Goal: Information Seeking & Learning: Find specific page/section

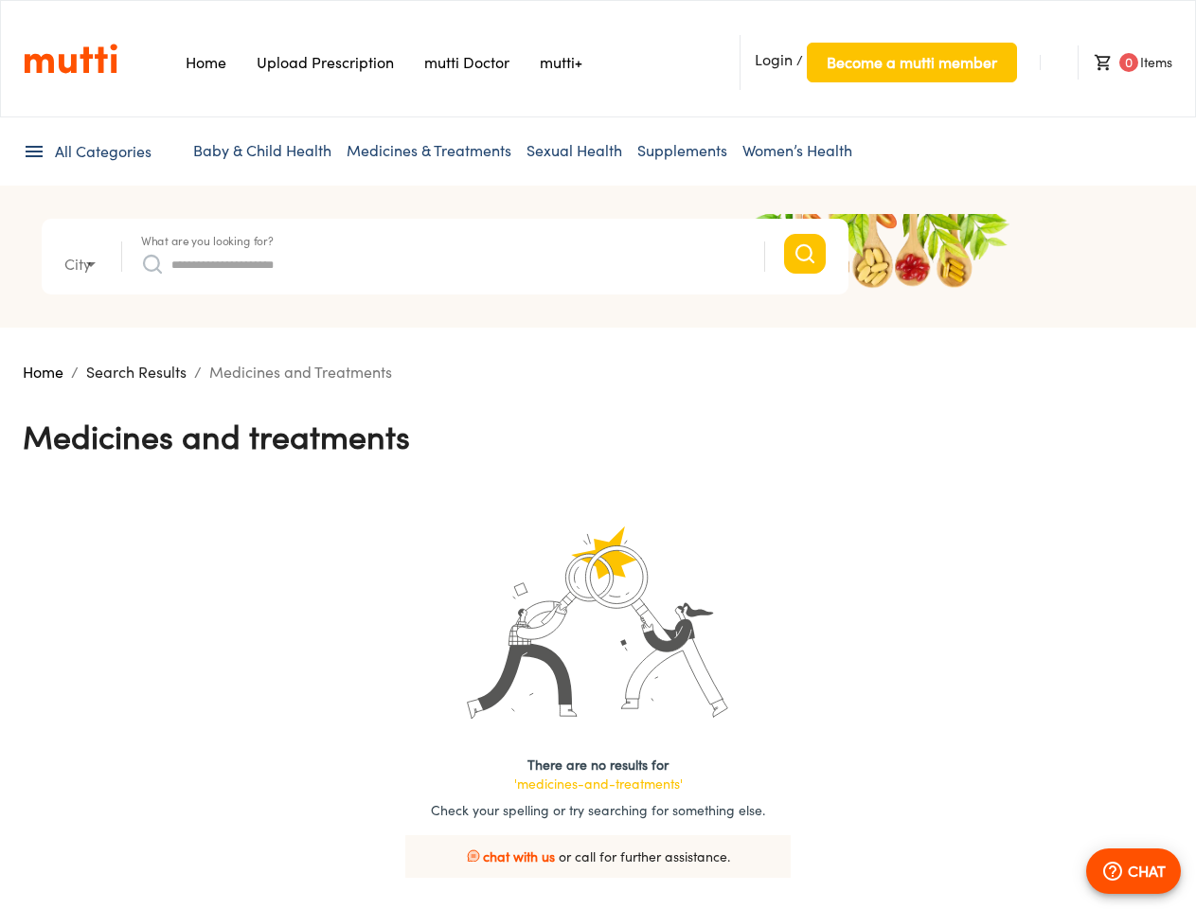
click at [597, 454] on div "Medicines and Treatments" at bounding box center [598, 436] width 1150 height 106
click at [773, 60] on span "Login" at bounding box center [773, 59] width 38 height 19
click at [911, 62] on span "Become a mutti member" at bounding box center [911, 62] width 170 height 27
click at [1124, 62] on span "0" at bounding box center [1128, 62] width 19 height 19
click at [86, 151] on span "All Categories" at bounding box center [103, 152] width 97 height 22
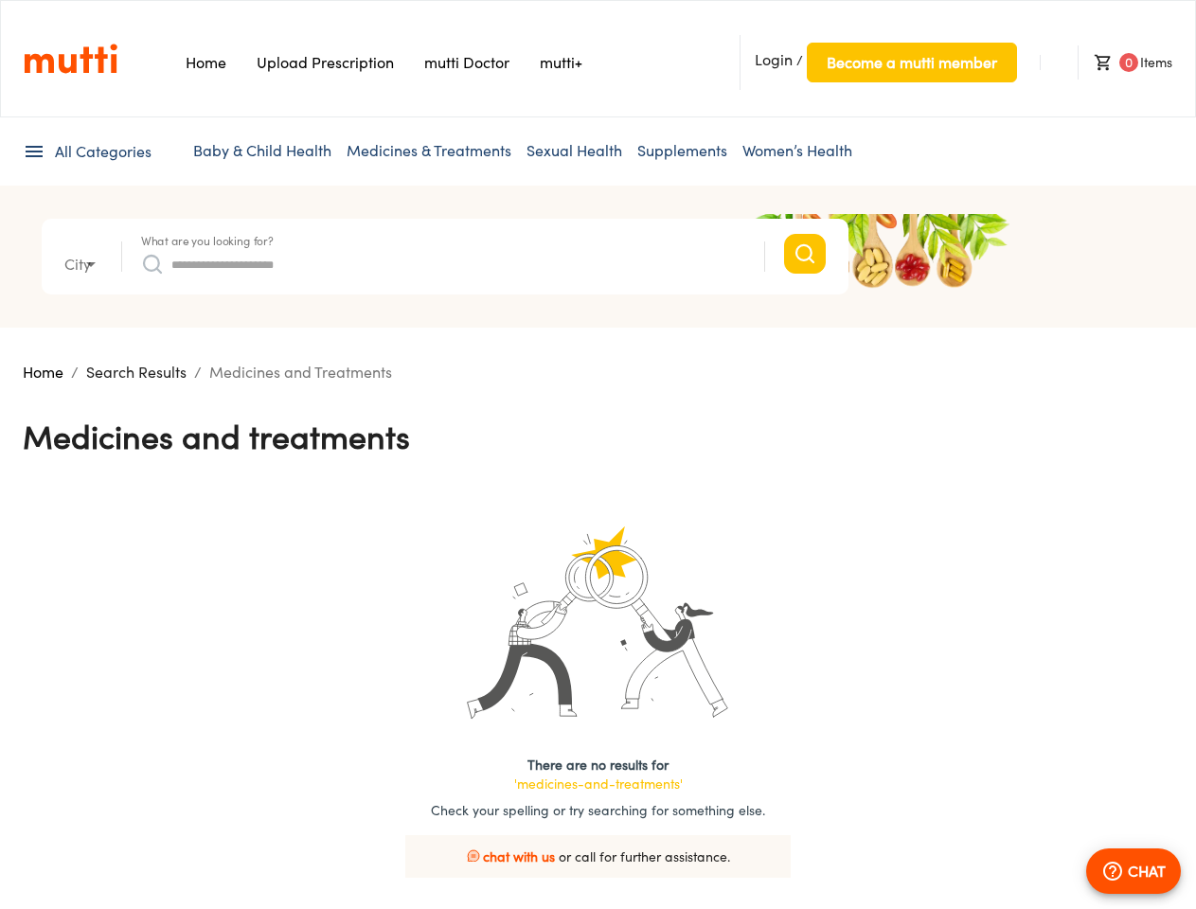
click at [83, 264] on body "Home Upload Prescription Keep My Price mutti Doctor [PERSON_NAME] Login / Becom…" at bounding box center [598, 488] width 1196 height 977
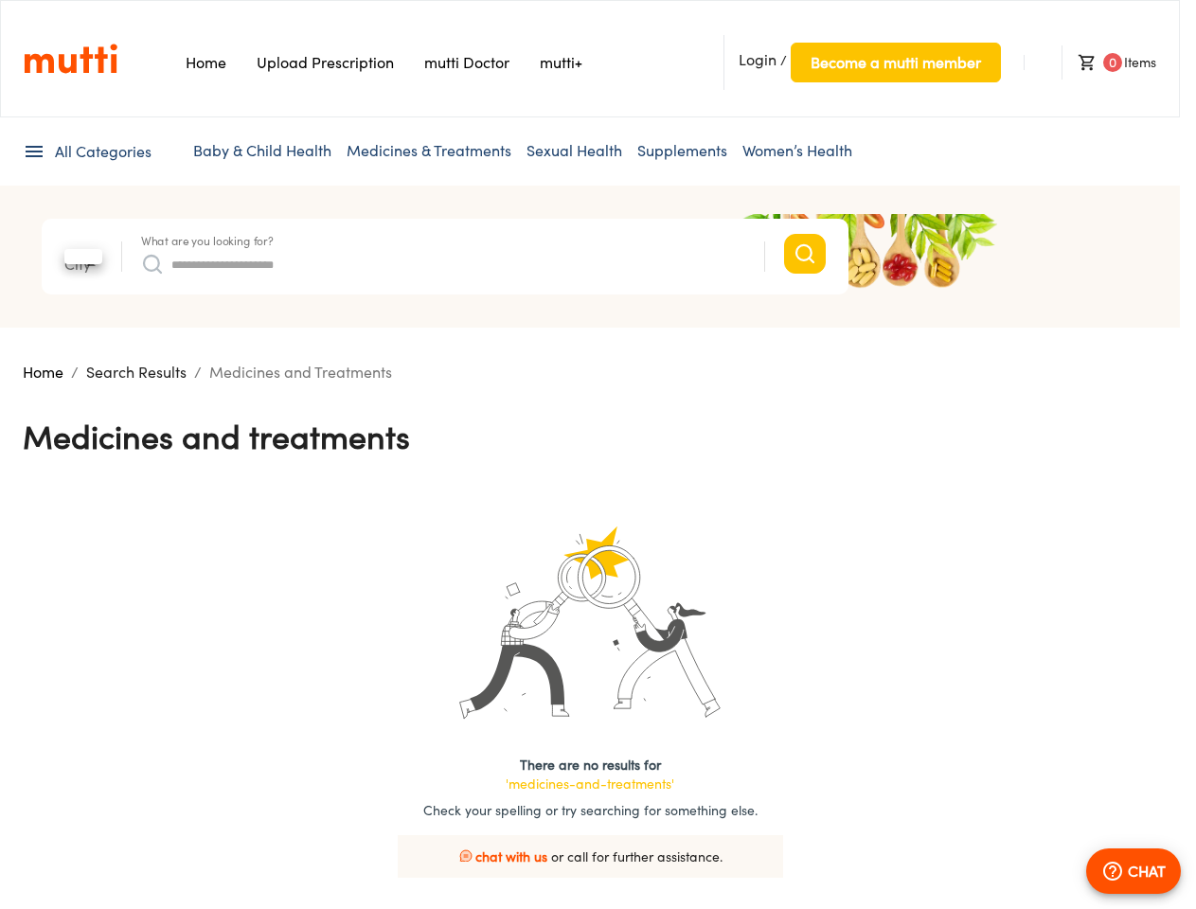
click at [207, 241] on div at bounding box center [598, 454] width 1196 height 909
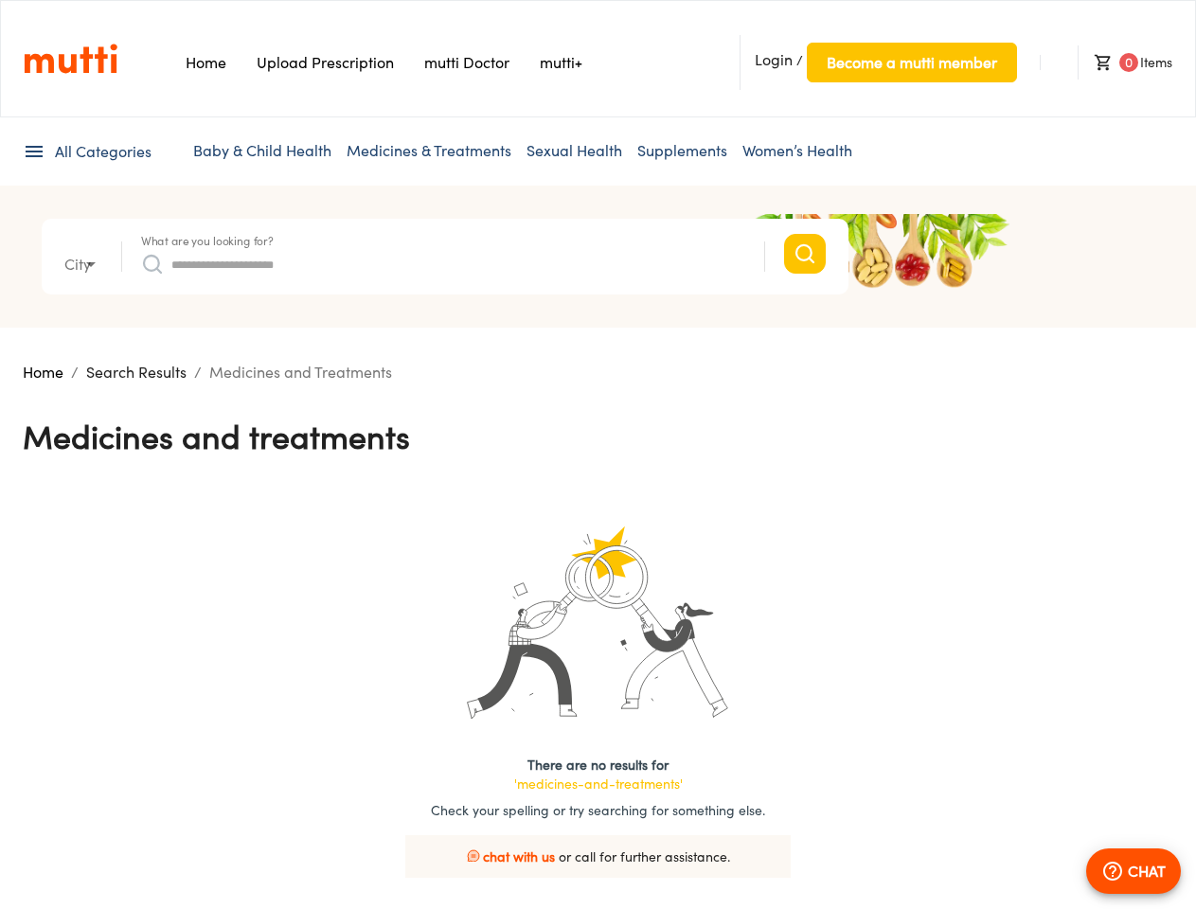
click at [443, 264] on input "What are you looking for?" at bounding box center [458, 264] width 574 height 30
click at [520, 856] on span "chat with us" at bounding box center [519, 856] width 72 height 16
click at [1133, 871] on p "CHAT" at bounding box center [1146, 871] width 38 height 23
